Goal: Information Seeking & Learning: Find specific page/section

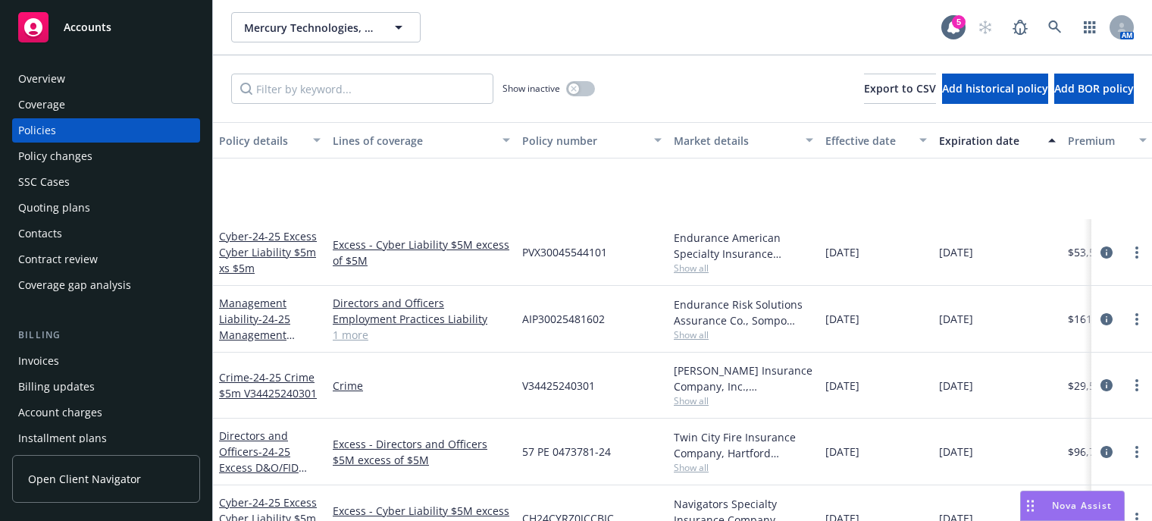
scroll to position [174, 0]
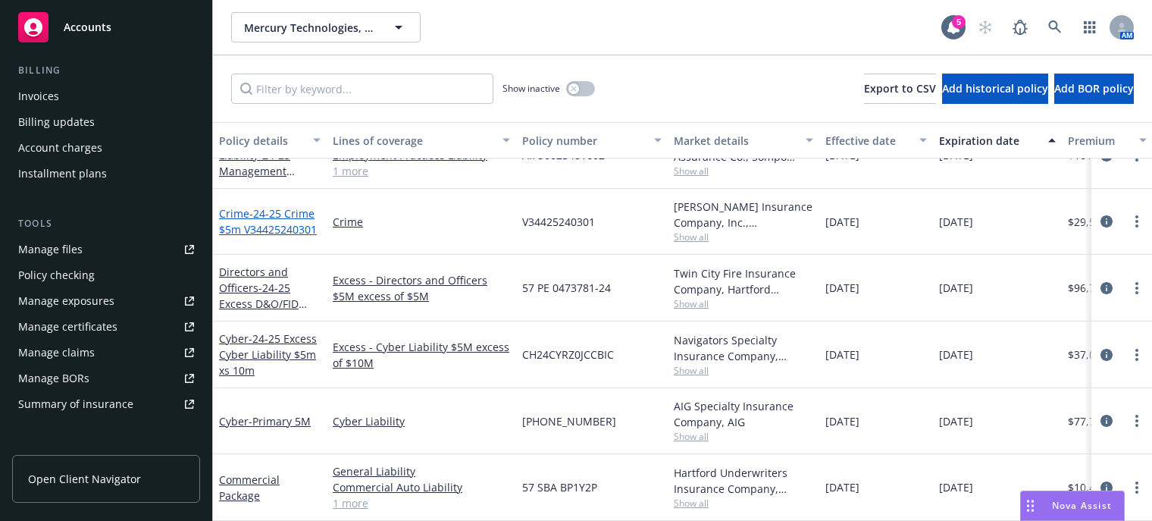
click at [281, 206] on span "- 24-25 Crime $5m V34425240301" at bounding box center [268, 221] width 98 height 30
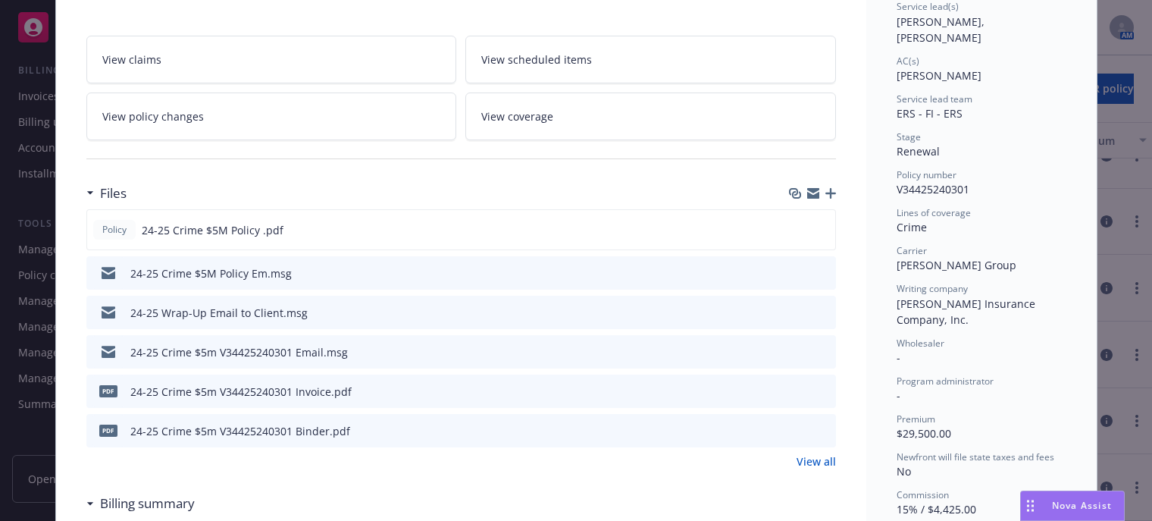
scroll to position [303, 0]
